Goal: Find specific page/section: Find specific page/section

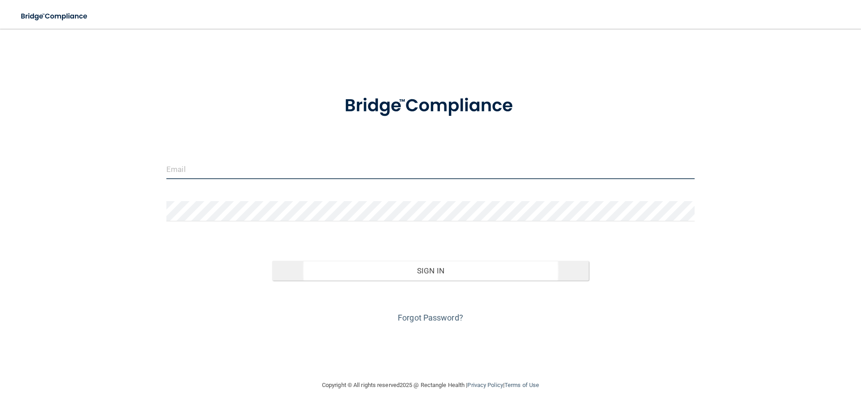
type input "jtisbe@rectanglehealth.com"
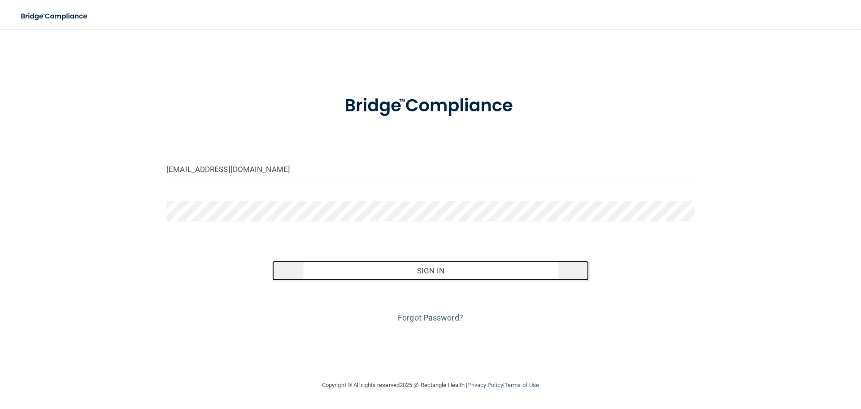
click at [379, 268] on button "Sign In" at bounding box center [430, 271] width 317 height 20
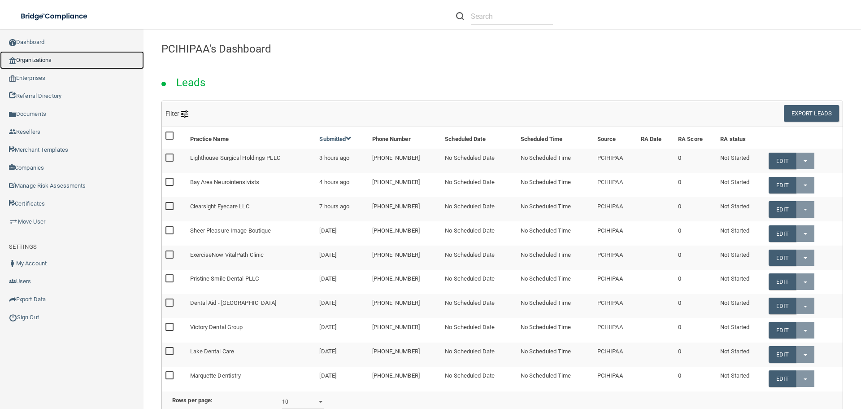
click at [44, 63] on link "Organizations" at bounding box center [72, 60] width 144 height 18
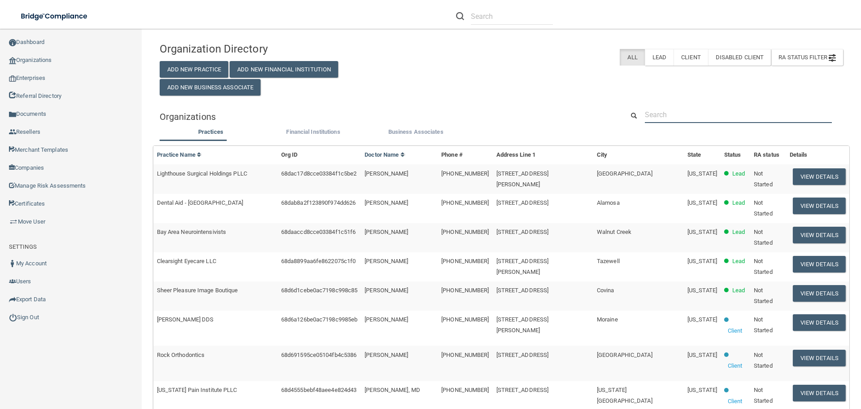
click at [653, 113] on input "text" at bounding box center [738, 114] width 187 height 17
paste input "[GEOGRAPHIC_DATA]"
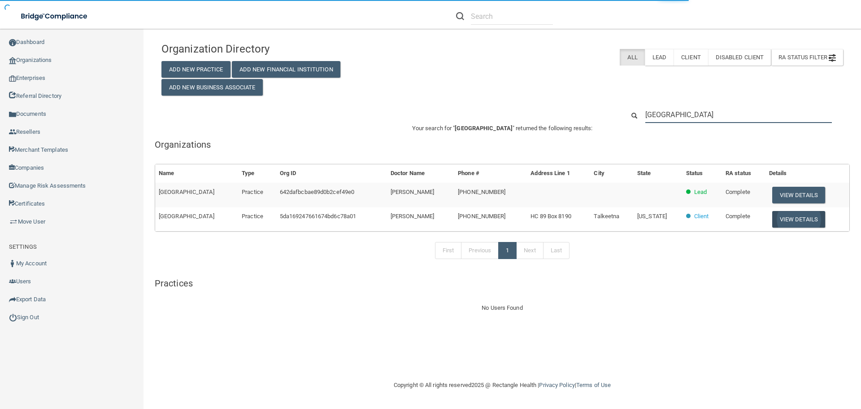
type input "[GEOGRAPHIC_DATA]"
click at [818, 223] on button "View Details" at bounding box center [798, 219] width 53 height 17
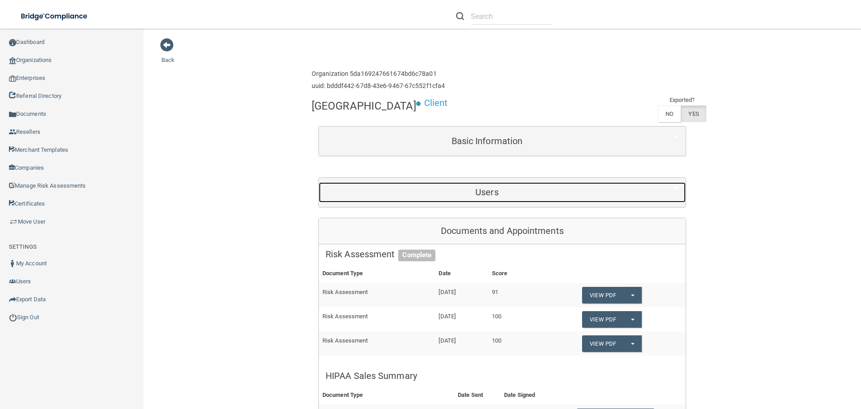
click at [476, 197] on h5 "Users" at bounding box center [487, 192] width 323 height 10
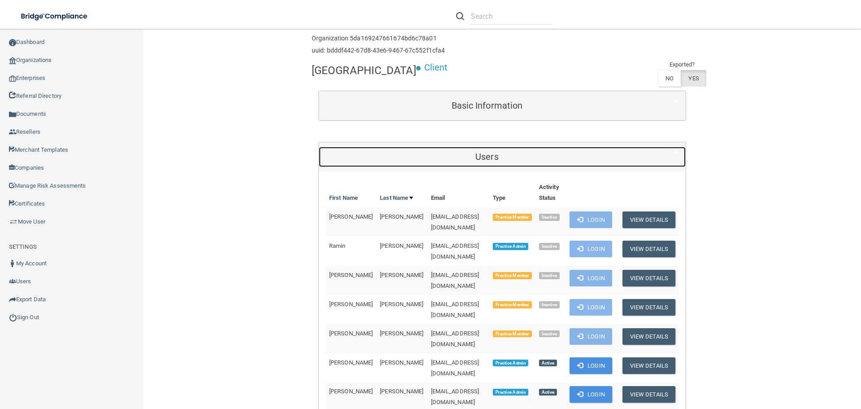
scroll to position [135, 0]
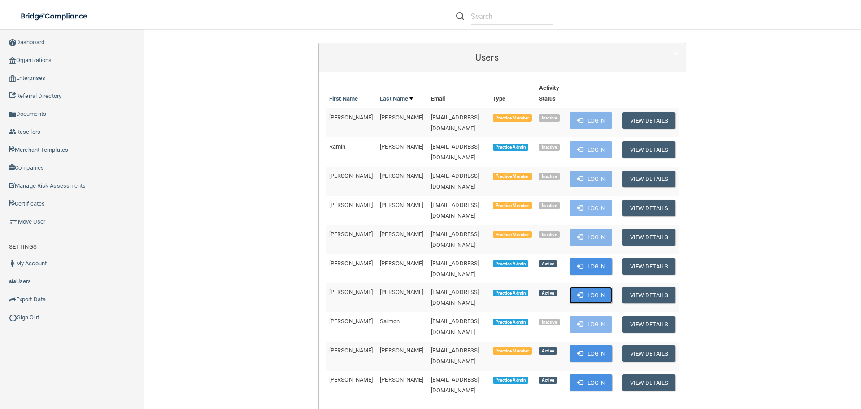
click at [593, 291] on button "Login" at bounding box center [591, 295] width 43 height 17
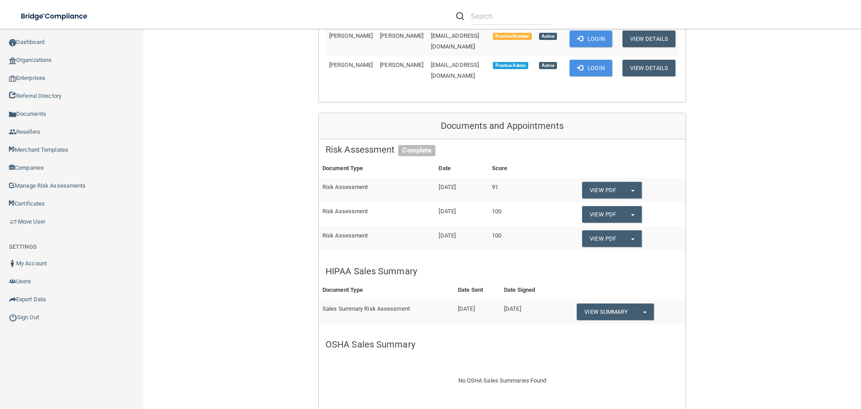
scroll to position [448, 0]
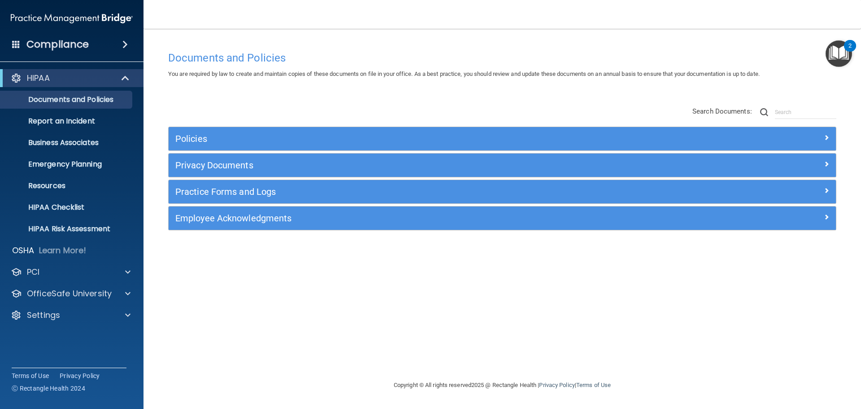
click at [831, 60] on img "Open Resource Center, 2 new notifications" at bounding box center [839, 53] width 26 height 26
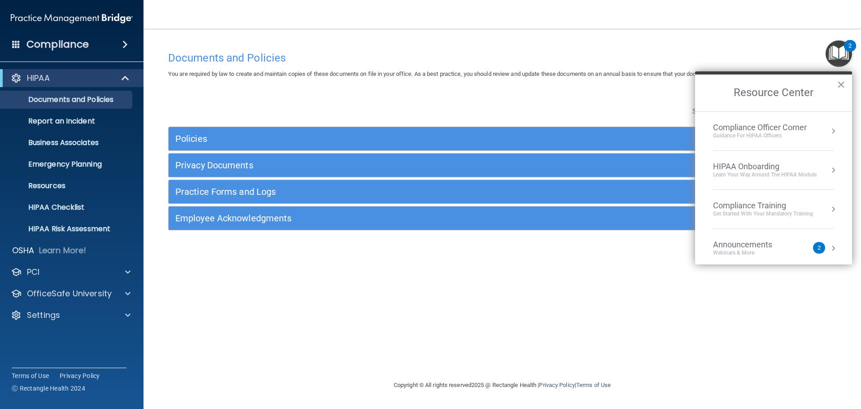
click at [845, 83] on button "×" at bounding box center [841, 84] width 9 height 14
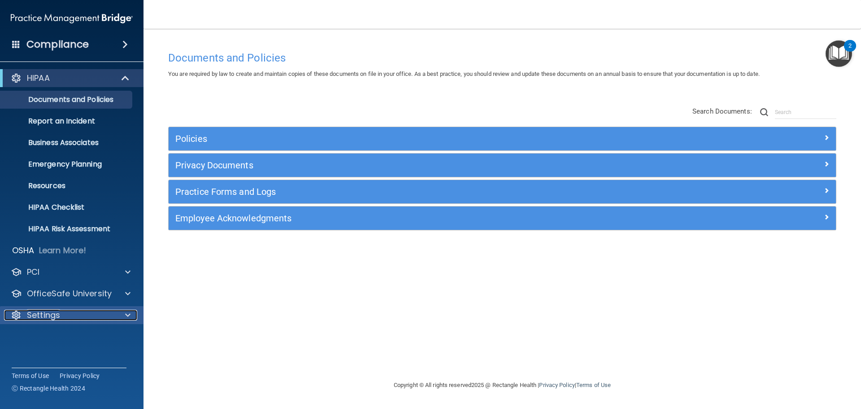
click at [120, 315] on div at bounding box center [126, 314] width 22 height 11
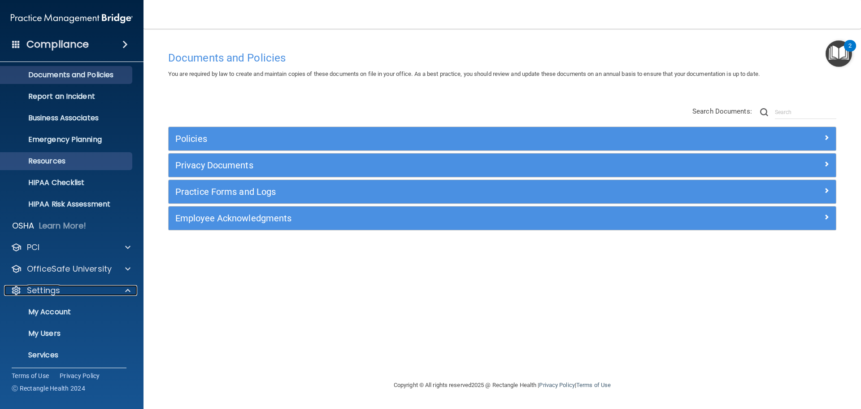
scroll to position [50, 0]
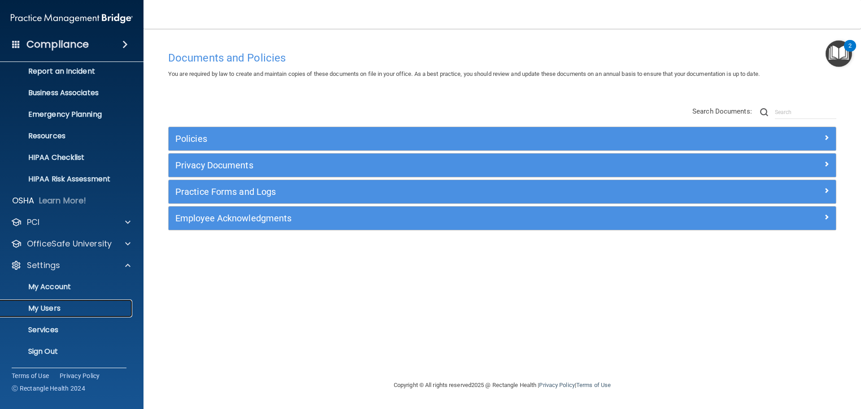
click at [47, 305] on p "My Users" at bounding box center [67, 308] width 122 height 9
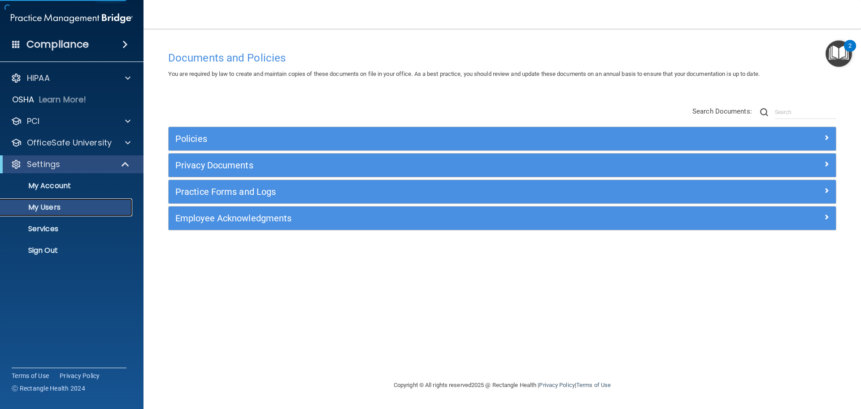
select select "20"
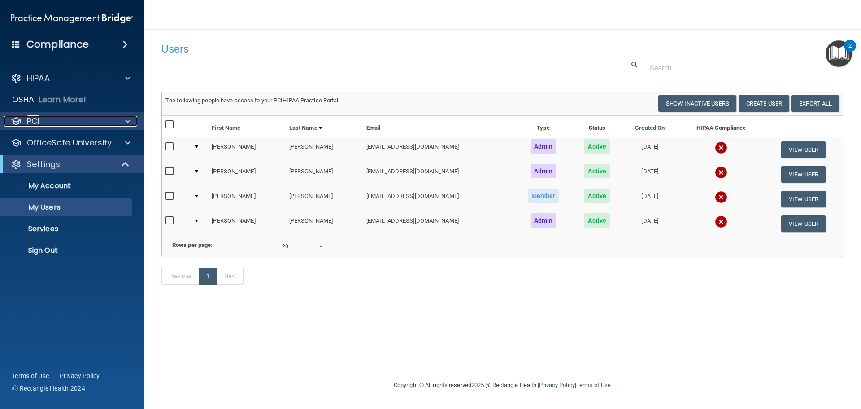
click at [128, 119] on span at bounding box center [127, 121] width 5 height 11
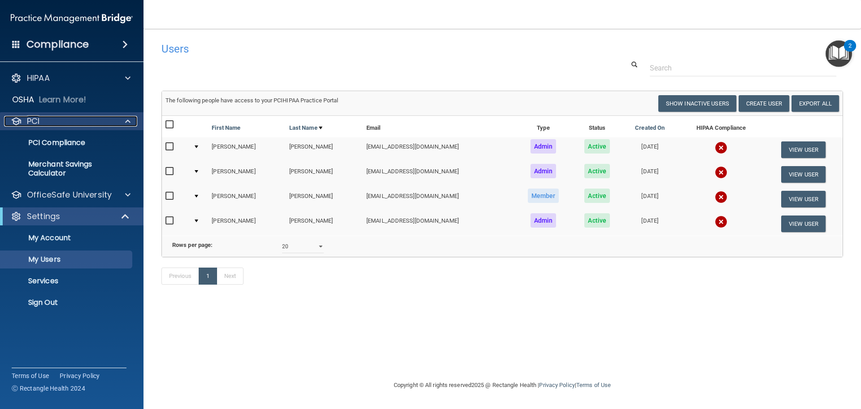
click at [127, 117] on span at bounding box center [127, 121] width 5 height 11
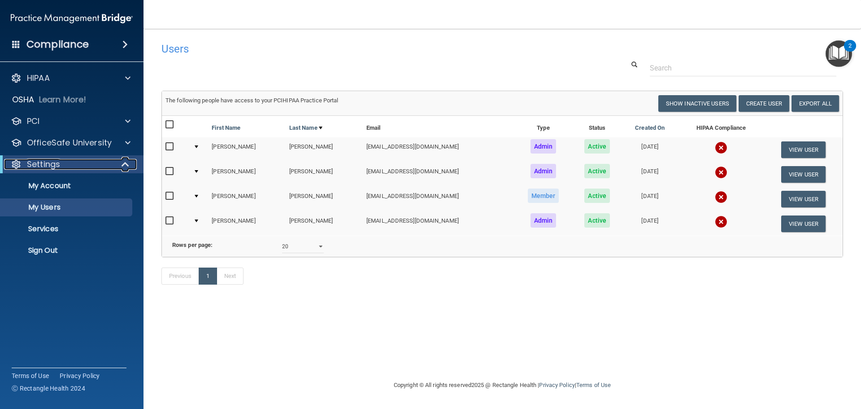
click at [128, 161] on span at bounding box center [126, 164] width 8 height 11
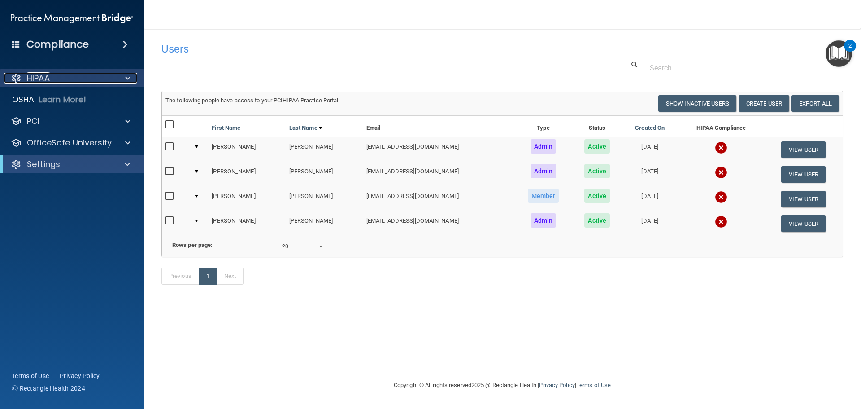
click at [119, 79] on div at bounding box center [126, 78] width 22 height 11
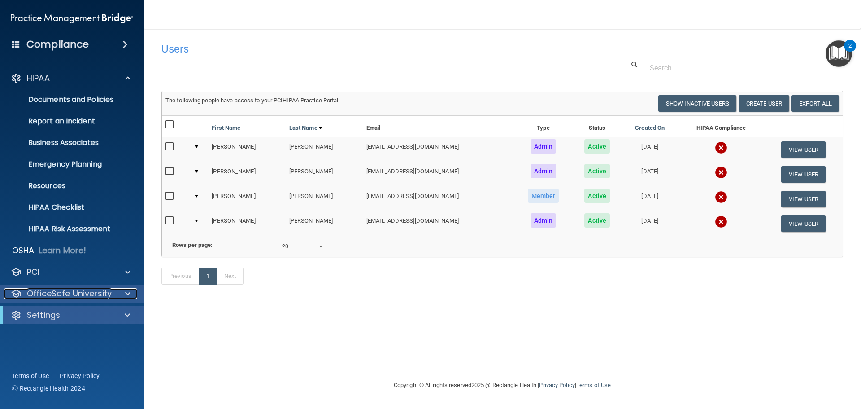
click at [123, 292] on div at bounding box center [126, 293] width 22 height 11
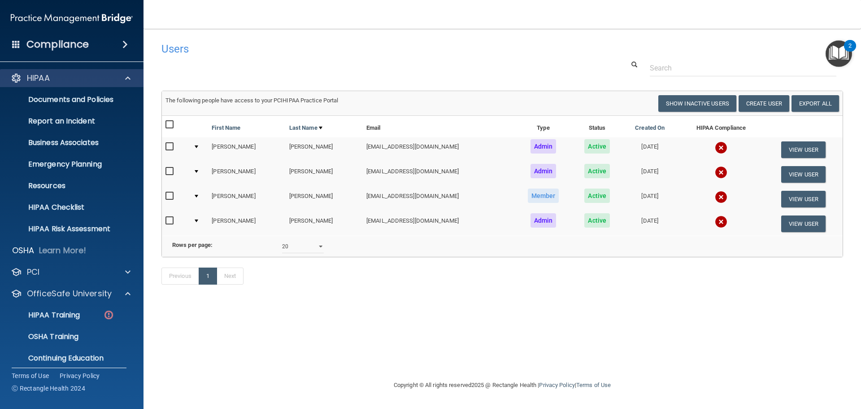
click at [107, 85] on div "HIPAA" at bounding box center [72, 78] width 144 height 18
click at [124, 78] on div at bounding box center [126, 78] width 22 height 11
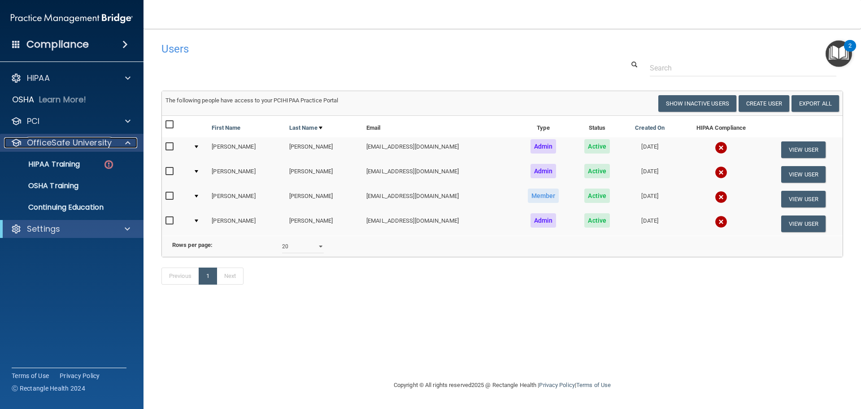
click at [129, 144] on span at bounding box center [127, 142] width 5 height 11
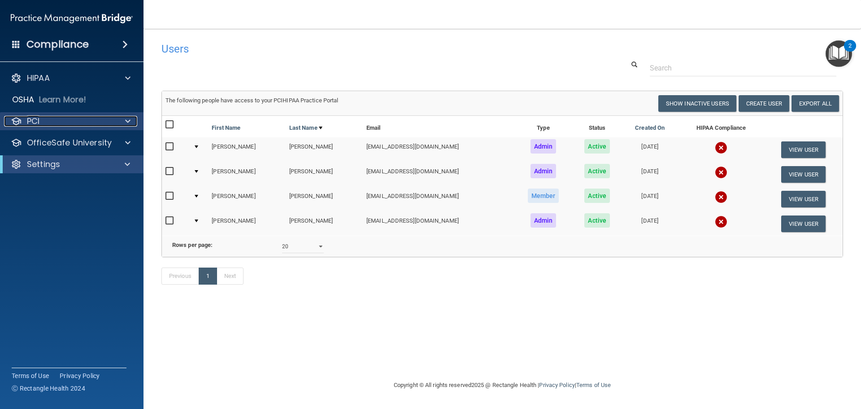
click at [128, 123] on span at bounding box center [127, 121] width 5 height 11
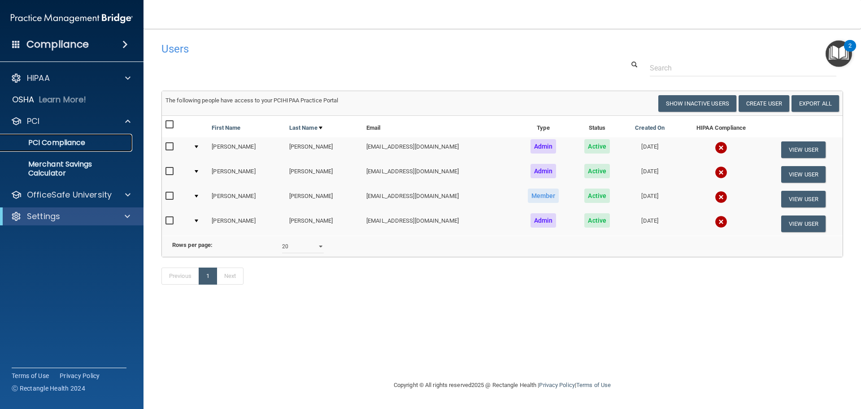
click at [95, 141] on p "PCI Compliance" at bounding box center [67, 142] width 122 height 9
click at [121, 197] on div at bounding box center [126, 194] width 22 height 11
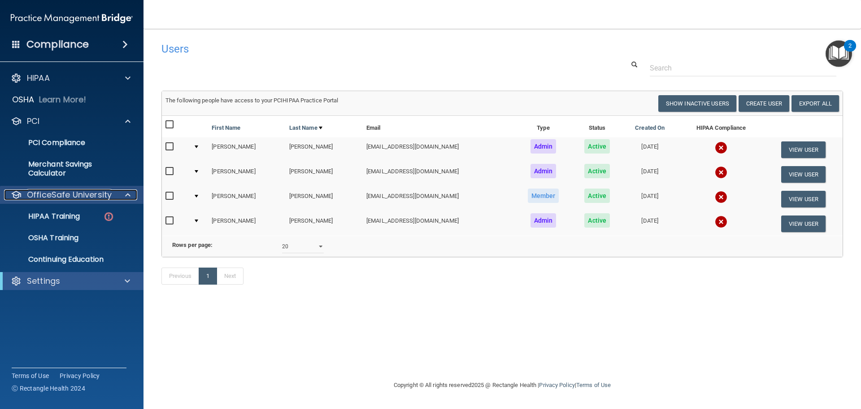
click at [126, 199] on span at bounding box center [127, 194] width 5 height 11
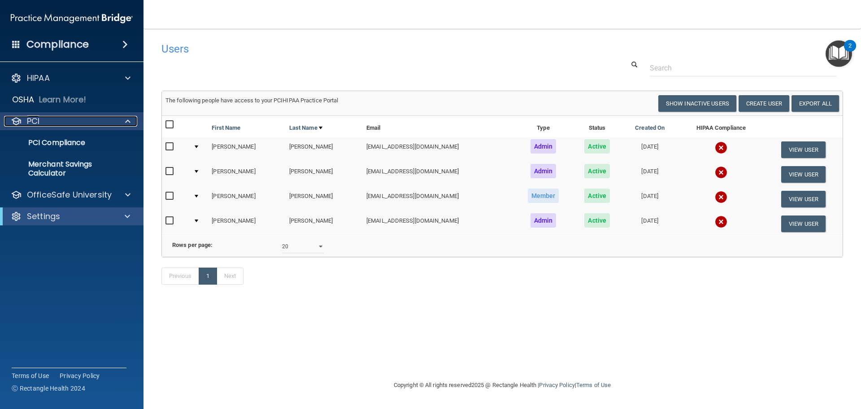
click at [126, 120] on span at bounding box center [127, 121] width 5 height 11
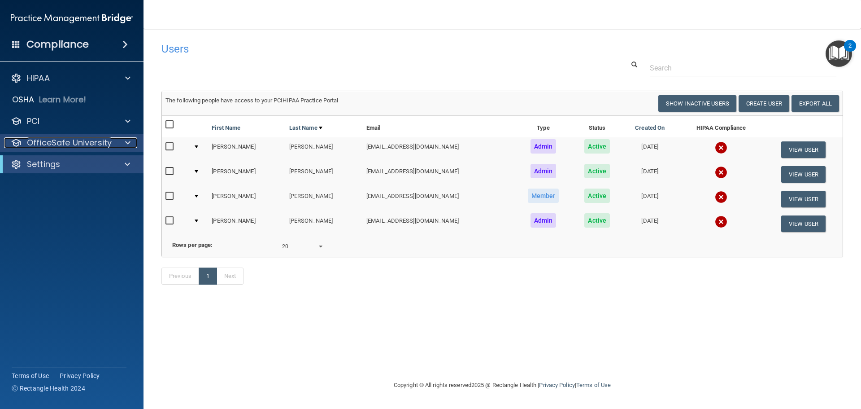
click at [130, 145] on span at bounding box center [127, 142] width 5 height 11
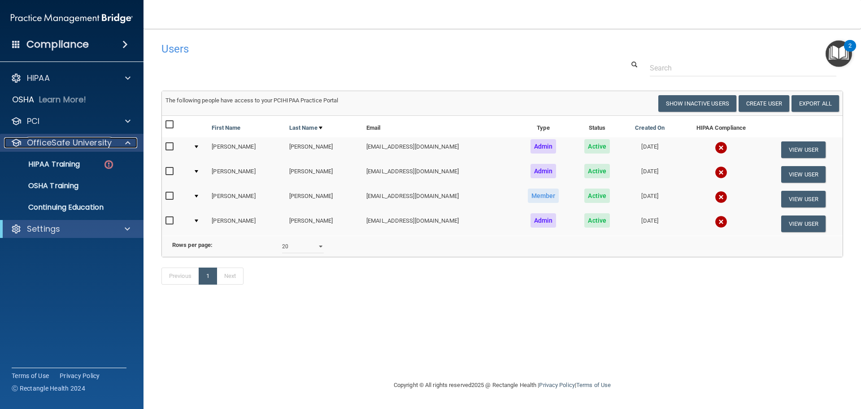
click at [130, 145] on span at bounding box center [127, 142] width 5 height 11
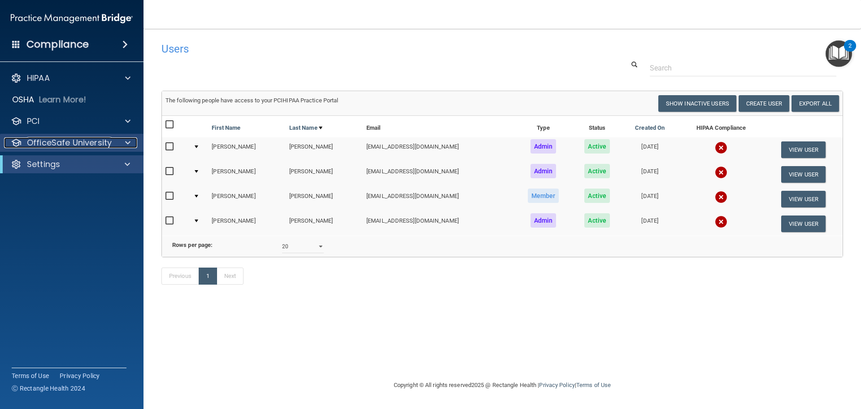
click at [130, 141] on span at bounding box center [127, 142] width 5 height 11
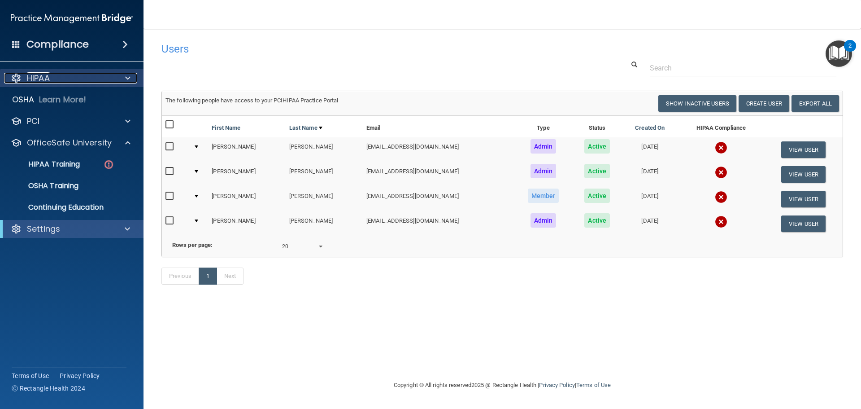
click at [124, 77] on div at bounding box center [126, 78] width 22 height 11
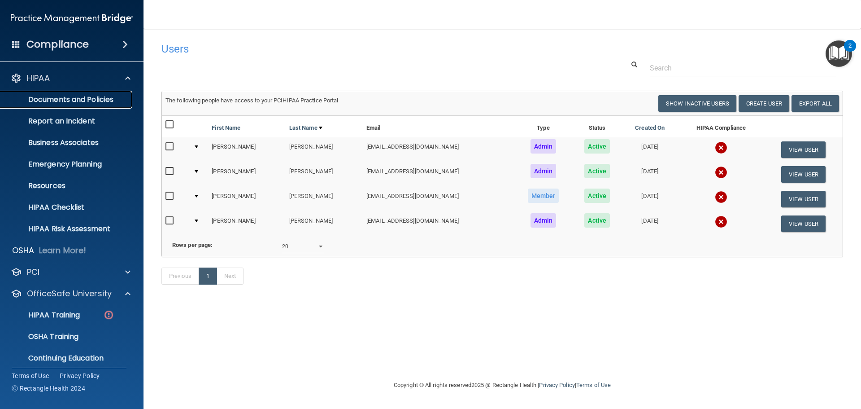
click at [100, 97] on p "Documents and Policies" at bounding box center [67, 99] width 122 height 9
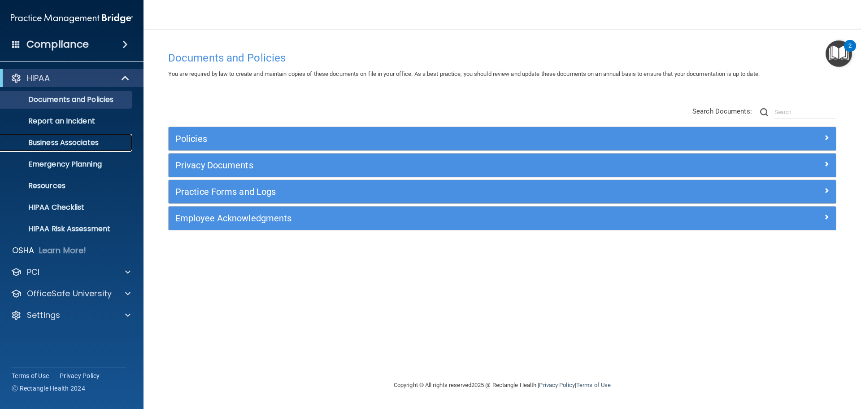
click at [89, 146] on p "Business Associates" at bounding box center [67, 142] width 122 height 9
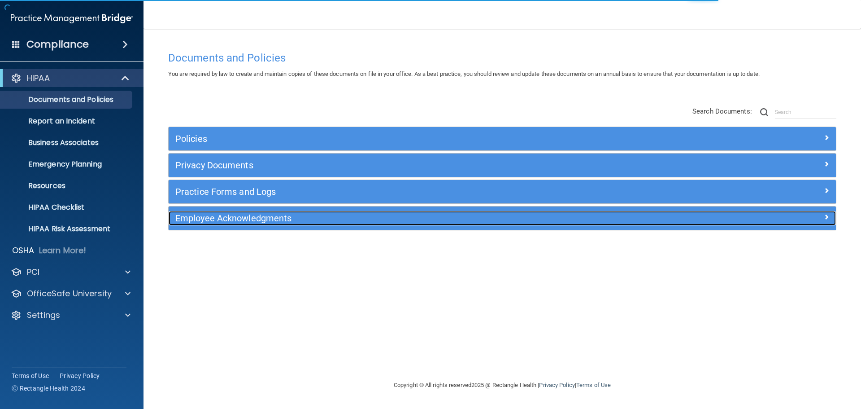
click at [242, 219] on h5 "Employee Acknowledgments" at bounding box center [418, 218] width 487 height 10
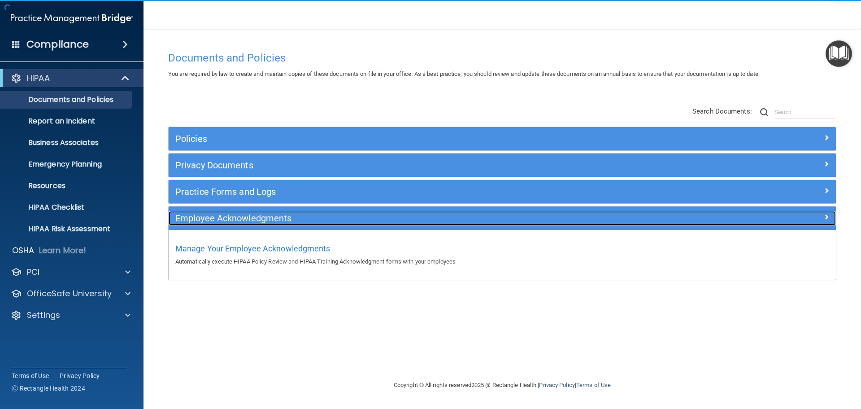
click at [249, 214] on h5 "Employee Acknowledgments" at bounding box center [418, 218] width 487 height 10
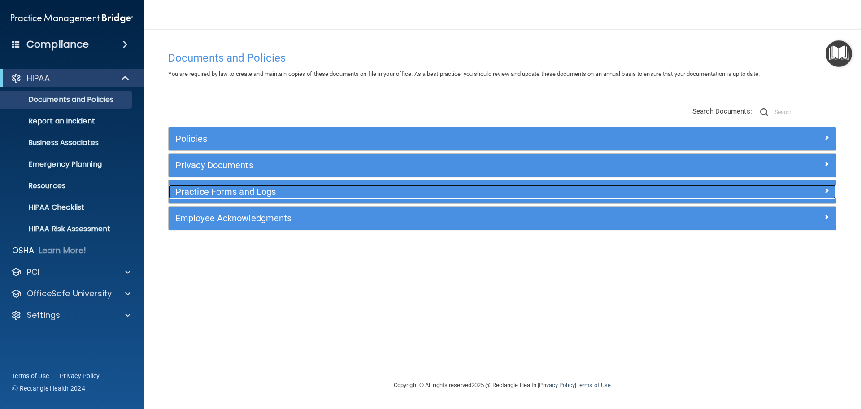
click at [240, 192] on h5 "Practice Forms and Logs" at bounding box center [418, 192] width 487 height 10
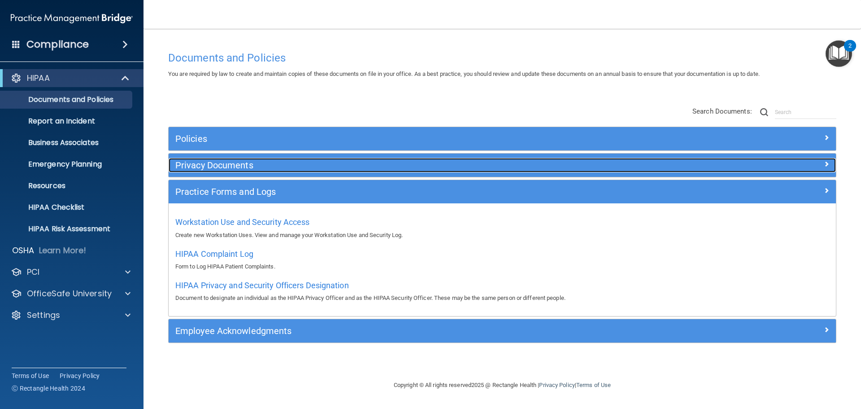
click at [225, 168] on h5 "Privacy Documents" at bounding box center [418, 165] width 487 height 10
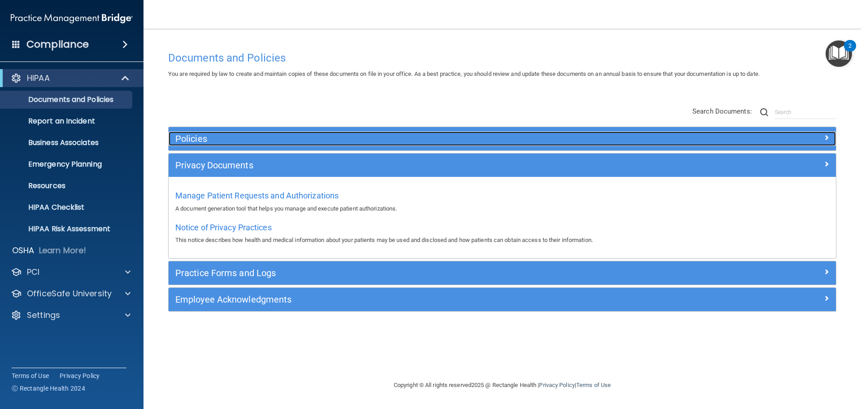
click at [188, 136] on h5 "Policies" at bounding box center [418, 139] width 487 height 10
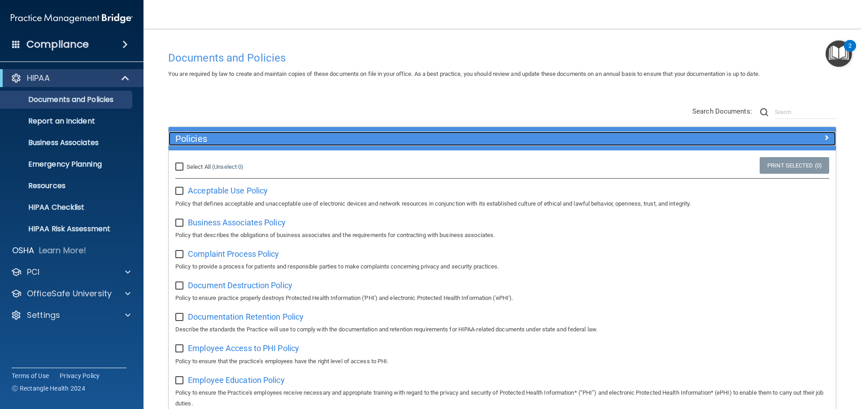
click at [198, 136] on h5 "Policies" at bounding box center [418, 139] width 487 height 10
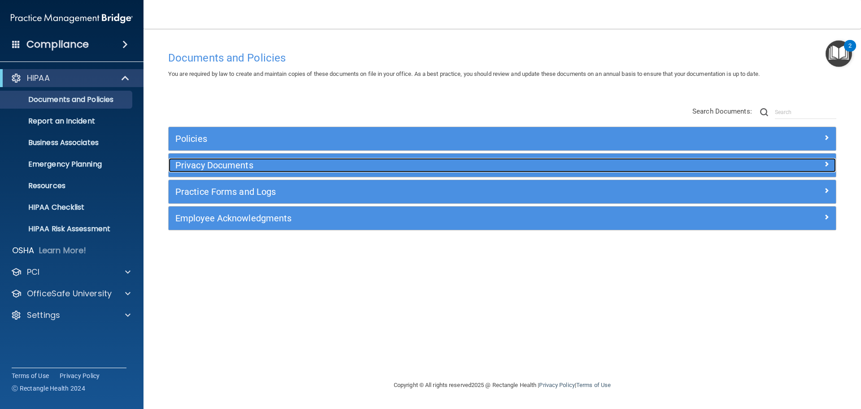
drag, startPoint x: 206, startPoint y: 169, endPoint x: 207, endPoint y: 156, distance: 12.6
click at [207, 169] on h5 "Privacy Documents" at bounding box center [418, 165] width 487 height 10
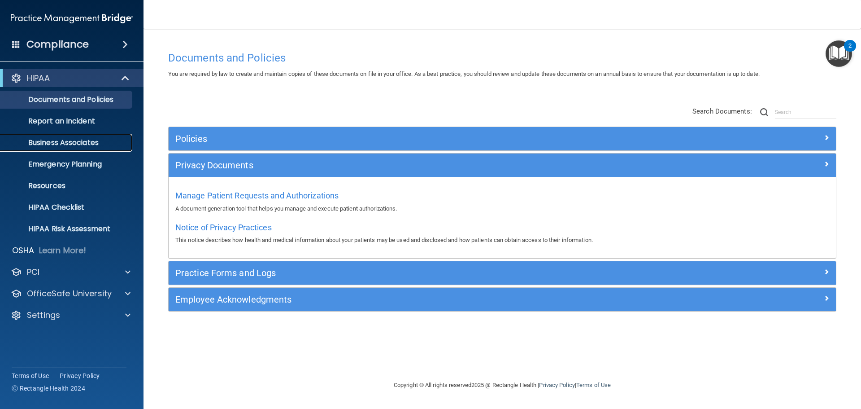
click at [95, 142] on p "Business Associates" at bounding box center [67, 142] width 122 height 9
